Goal: Communication & Community: Answer question/provide support

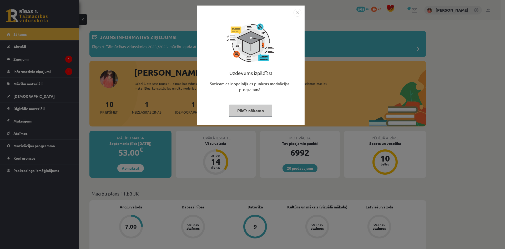
click at [240, 111] on button "Pildīt nākamo" at bounding box center [250, 111] width 43 height 12
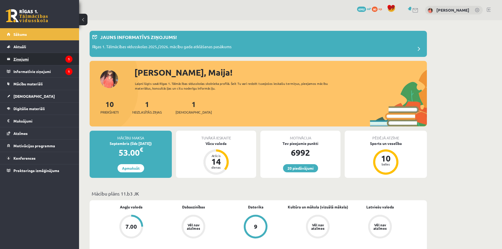
click at [67, 58] on icon "1" at bounding box center [68, 59] width 7 height 7
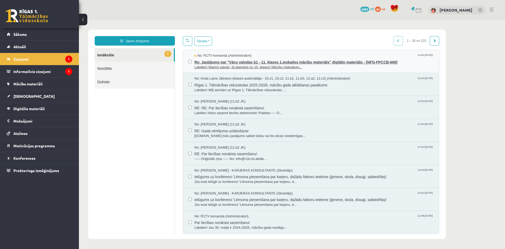
click at [219, 58] on span "Re: Jautājums par "Vācu valodas b1 - 11. klases 1.ieskaites mācību materiāls" d…" at bounding box center [315, 61] width 240 height 7
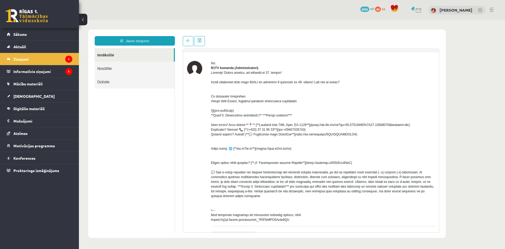
scroll to position [13, 0]
click at [291, 92] on div at bounding box center [323, 145] width 224 height 152
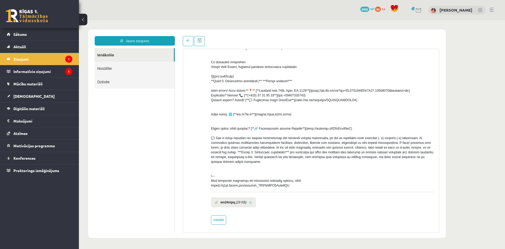
scroll to position [52, 0]
click at [218, 217] on link "Atbildēt" at bounding box center [218, 218] width 15 height 9
type input "**********"
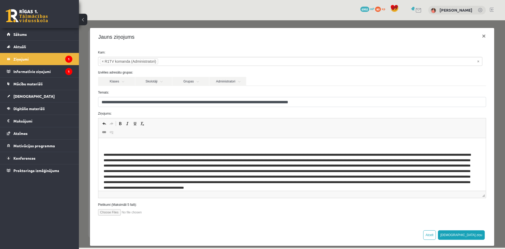
click at [177, 143] on p "Editor, wiswyg-editor-47363839836460-1756846660-76" at bounding box center [291, 146] width 377 height 6
click at [205, 143] on p "**********" at bounding box center [288, 146] width 370 height 6
click at [475, 236] on button "[DEMOGRAPHIC_DATA] ziņu" at bounding box center [461, 234] width 47 height 9
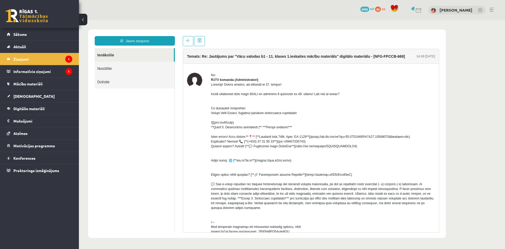
scroll to position [0, 0]
